Goal: Information Seeking & Learning: Learn about a topic

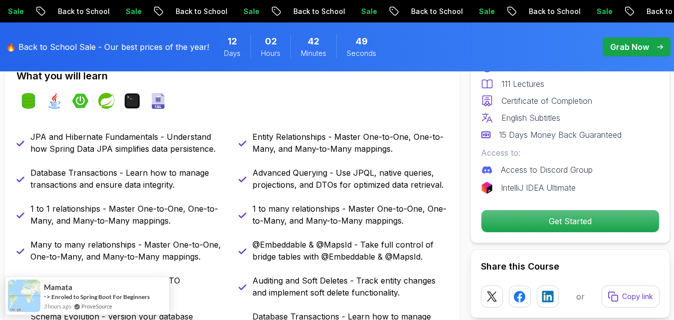
scroll to position [499, 0]
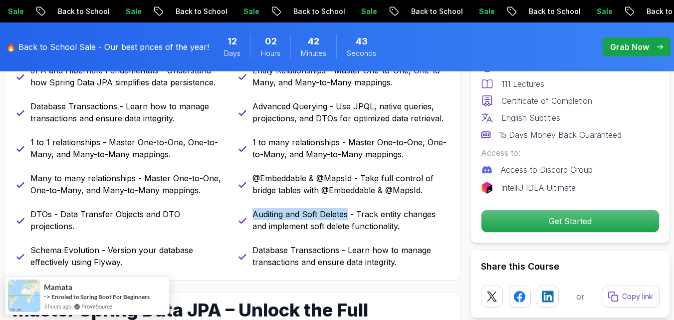
drag, startPoint x: 348, startPoint y: 217, endPoint x: 248, endPoint y: 217, distance: 99.8
click at [248, 217] on div "Auditing and Soft Deletes - Track entity changes and implement soft delete func…" at bounding box center [344, 220] width 210 height 24
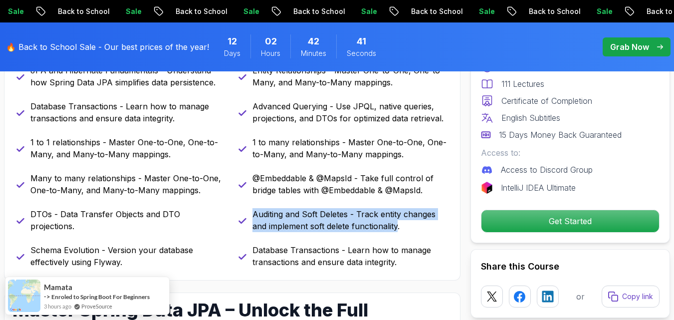
drag, startPoint x: 399, startPoint y: 228, endPoint x: 248, endPoint y: 221, distance: 151.9
click at [248, 221] on div "Auditing and Soft Deletes - Track entity changes and implement soft delete func…" at bounding box center [344, 220] width 210 height 24
copy p "Auditing and Soft Deletes - Track entity changes and implement soft delete func…"
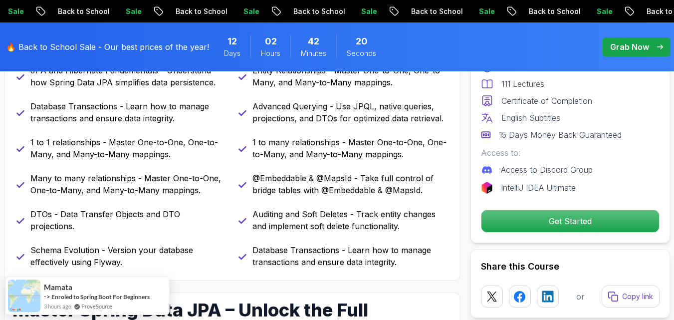
click at [357, 262] on p "Database Transactions - Learn how to manage transactions and ensure data integr…" at bounding box center [351, 256] width 196 height 24
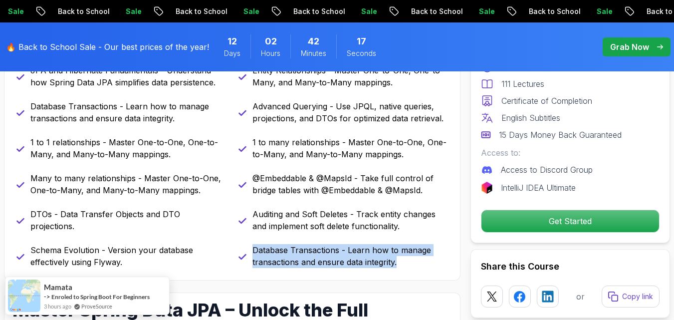
drag, startPoint x: 399, startPoint y: 266, endPoint x: 255, endPoint y: 250, distance: 145.7
click at [255, 250] on p "Database Transactions - Learn how to manage transactions and ensure data integr…" at bounding box center [351, 256] width 196 height 24
copy p "Database Transactions - Learn how to manage transactions and ensure data integr…"
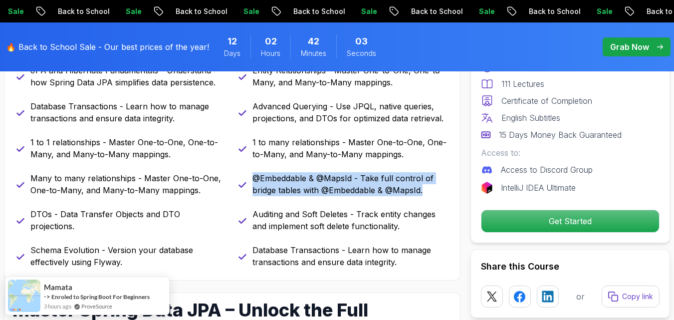
drag, startPoint x: 428, startPoint y: 186, endPoint x: 253, endPoint y: 181, distance: 174.8
click at [253, 181] on p "@Embeddable & @MapsId - Take full control of bridge tables with @Embeddable & @…" at bounding box center [351, 184] width 196 height 24
copy p "@Embeddable & @MapsId - Take full control of bridge tables with @Embeddable & @…"
click at [437, 198] on div "JPA and Hibernate Fundamentals - Understand how Spring Data JPA simplifies data…" at bounding box center [232, 166] width 432 height 204
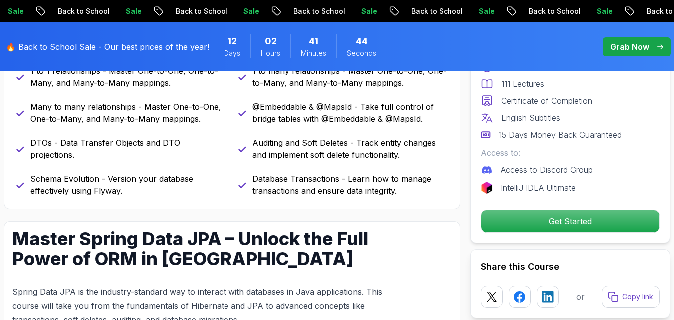
scroll to position [599, 0]
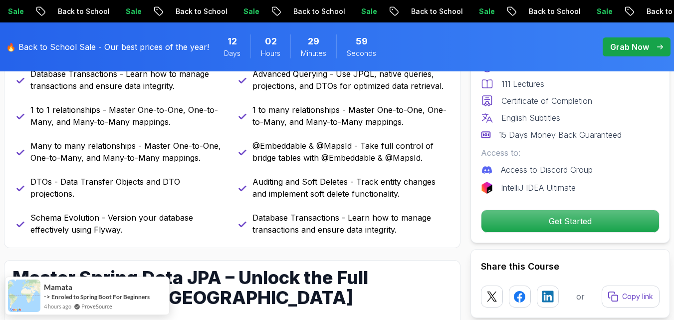
scroll to position [549, 0]
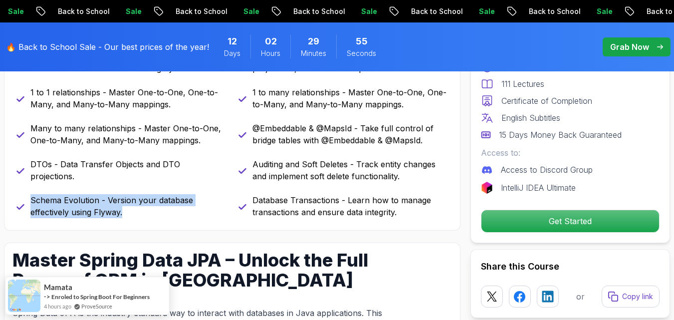
drag, startPoint x: 124, startPoint y: 213, endPoint x: 29, endPoint y: 200, distance: 96.2
click at [29, 200] on div "Schema Evolution - Version your database effectively using Flyway." at bounding box center [121, 206] width 210 height 24
copy p "Schema Evolution - Version your database effectively using Flyway."
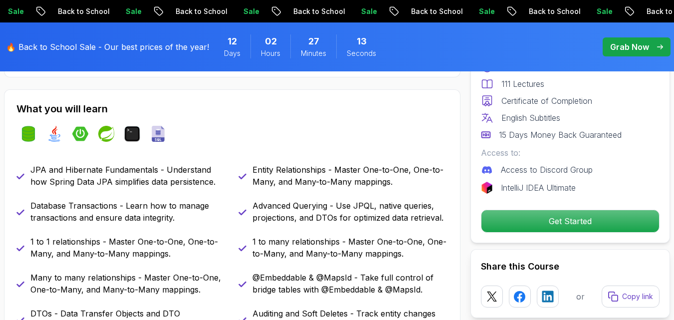
scroll to position [399, 0]
click at [16, 39] on div "🔥 Back to School Sale - Our best prices of the year! 12 Days 02 Hours 26 Minute…" at bounding box center [196, 46] width 386 height 37
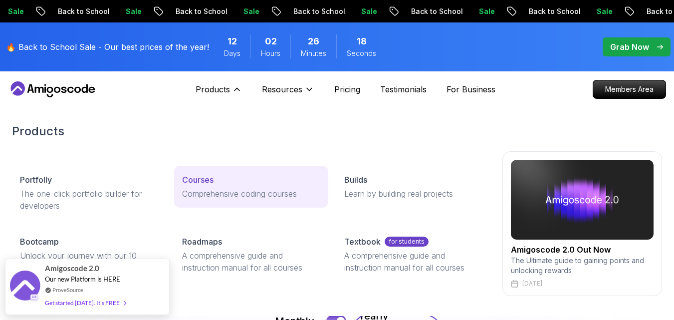
click at [181, 181] on link "Courses Comprehensive coding courses" at bounding box center [251, 187] width 154 height 42
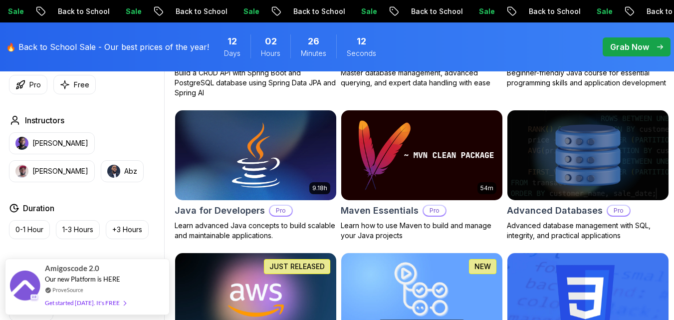
scroll to position [599, 0]
